Goal: Information Seeking & Learning: Check status

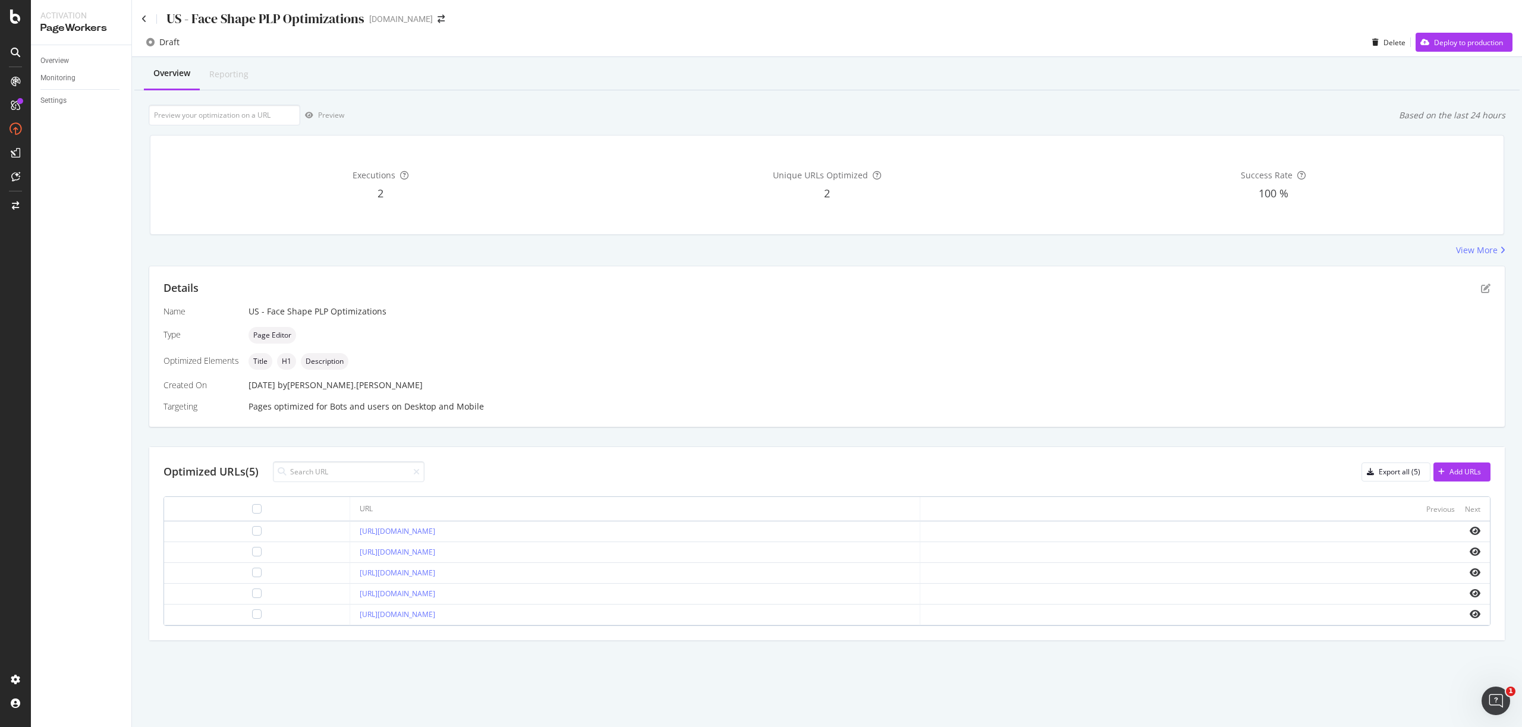
click at [604, 535] on div "https://www.zennioptical.com/b/glasses-for-diamond-face" at bounding box center [635, 531] width 550 height 11
click at [426, 530] on link "https://www.zennioptical.com/b/glasses-for-diamond-face" at bounding box center [398, 531] width 76 height 10
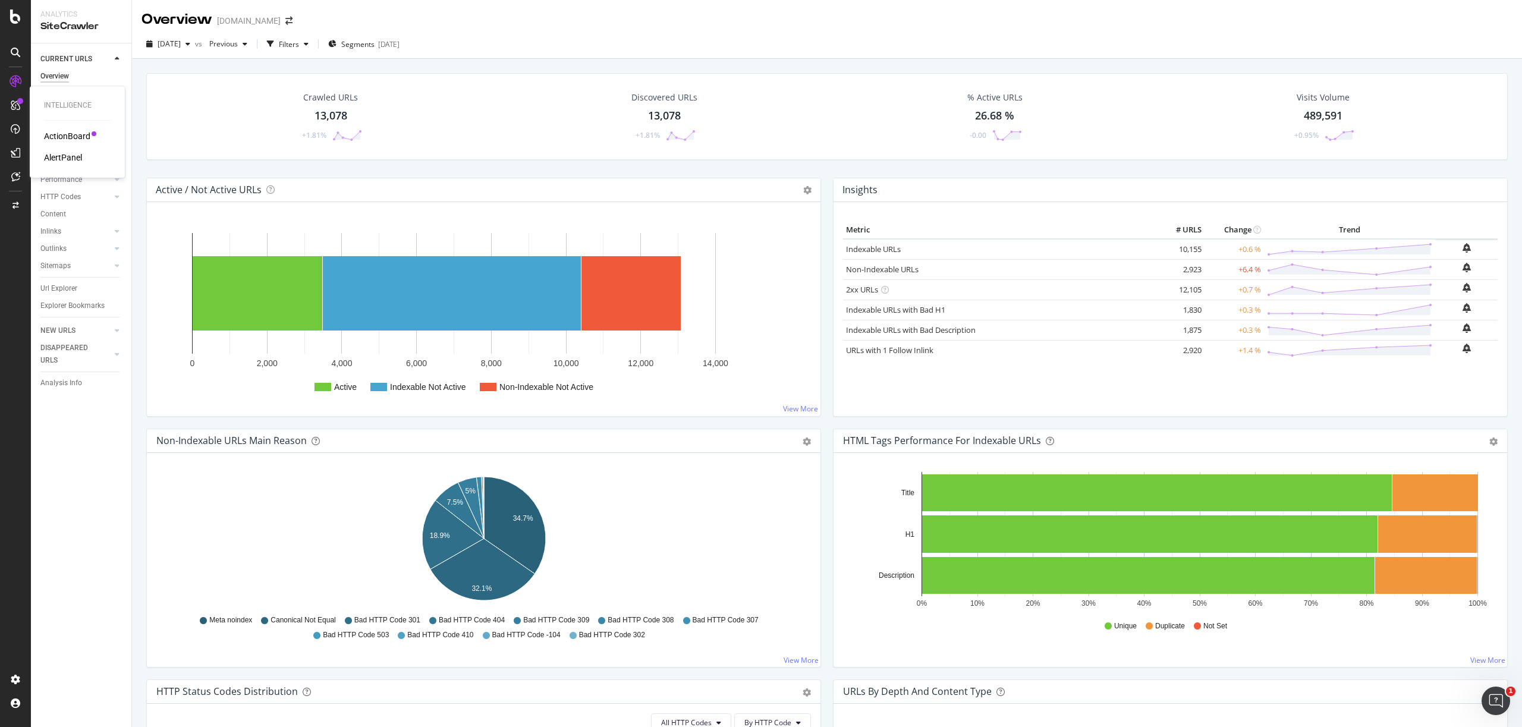
click at [65, 130] on div "ActionBoard" at bounding box center [67, 136] width 46 height 12
